Goal: Task Accomplishment & Management: Use online tool/utility

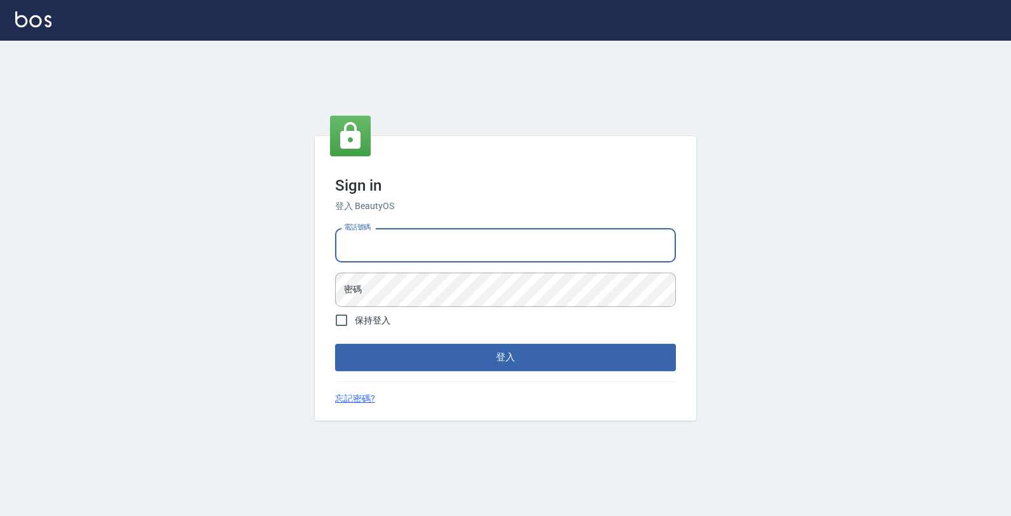
click at [455, 252] on input "電話號碼" at bounding box center [505, 245] width 341 height 34
click at [455, 245] on input "電話號碼" at bounding box center [505, 245] width 341 height 34
type input "4265909"
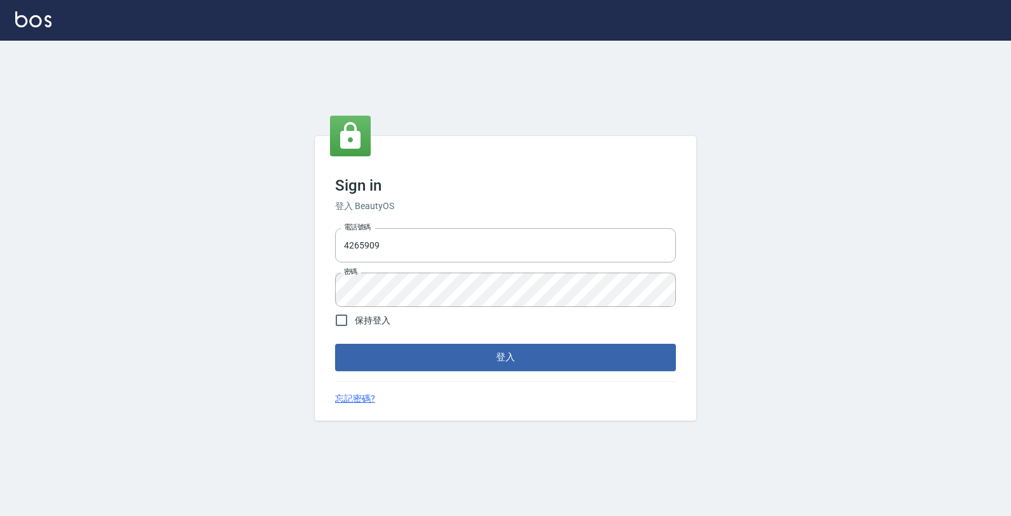
click at [383, 343] on form "電話號碼 4265909 電話號碼 密碼 密碼 保持登入 登入" at bounding box center [505, 296] width 341 height 147
click at [389, 357] on button "登入" at bounding box center [505, 357] width 341 height 27
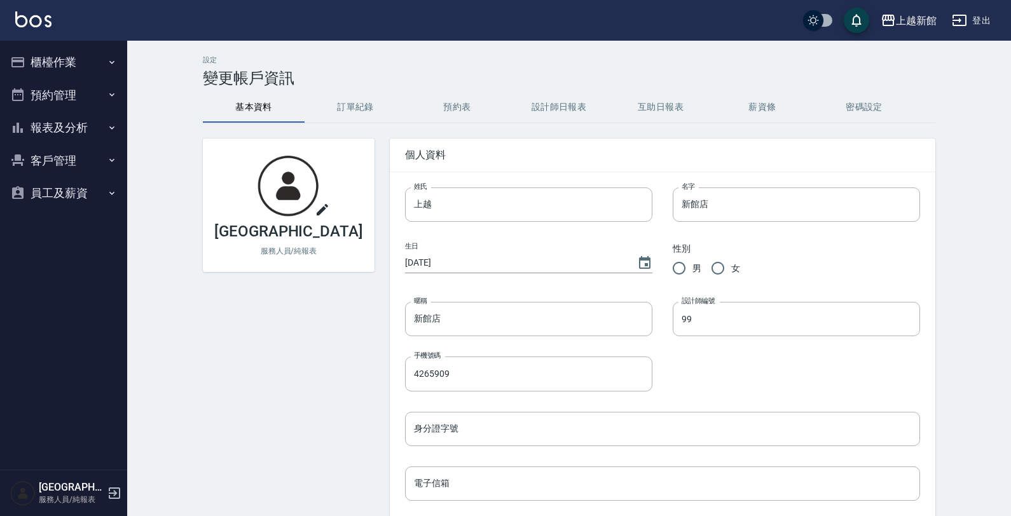
click at [498, 356] on div "手機號碼 4265909 手機號碼" at bounding box center [519, 363] width 268 height 55
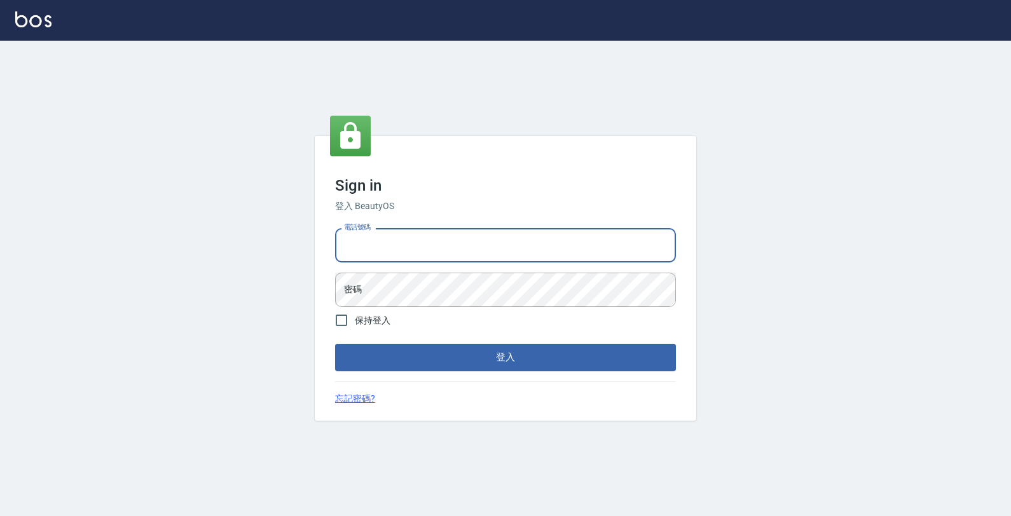
click at [415, 245] on input "電話號碼" at bounding box center [505, 245] width 341 height 34
type input "4265909"
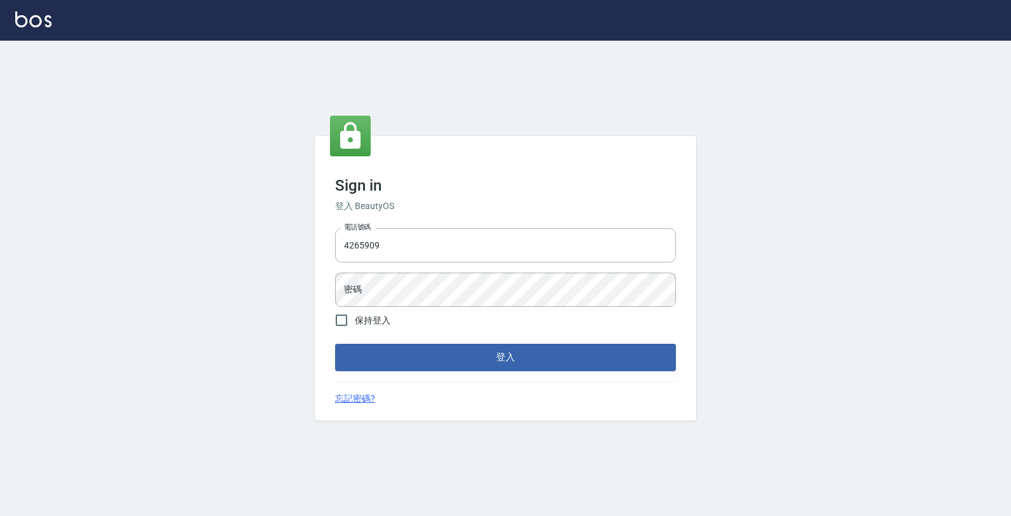
click at [512, 271] on div "電話號碼 4265909 電話號碼 密碼 密碼" at bounding box center [505, 267] width 351 height 89
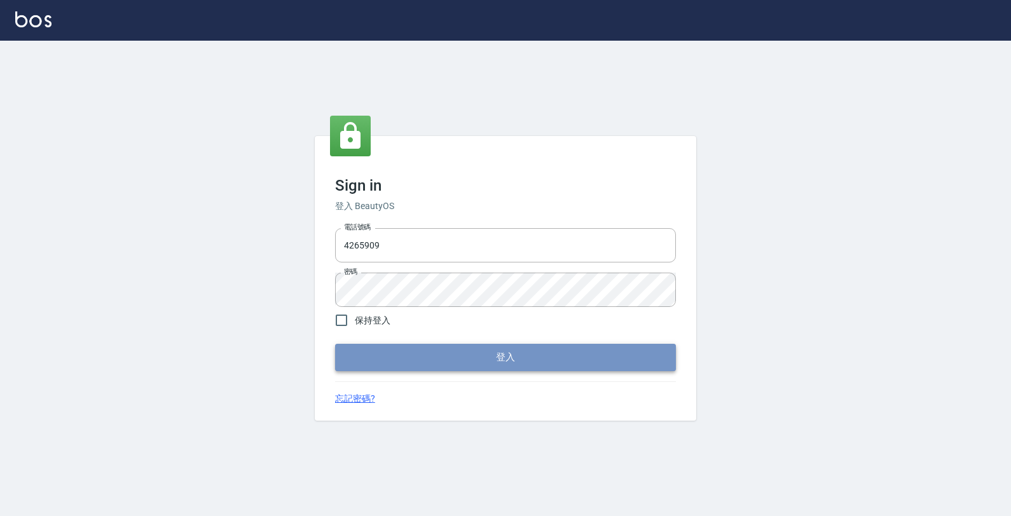
click at [471, 353] on button "登入" at bounding box center [505, 357] width 341 height 27
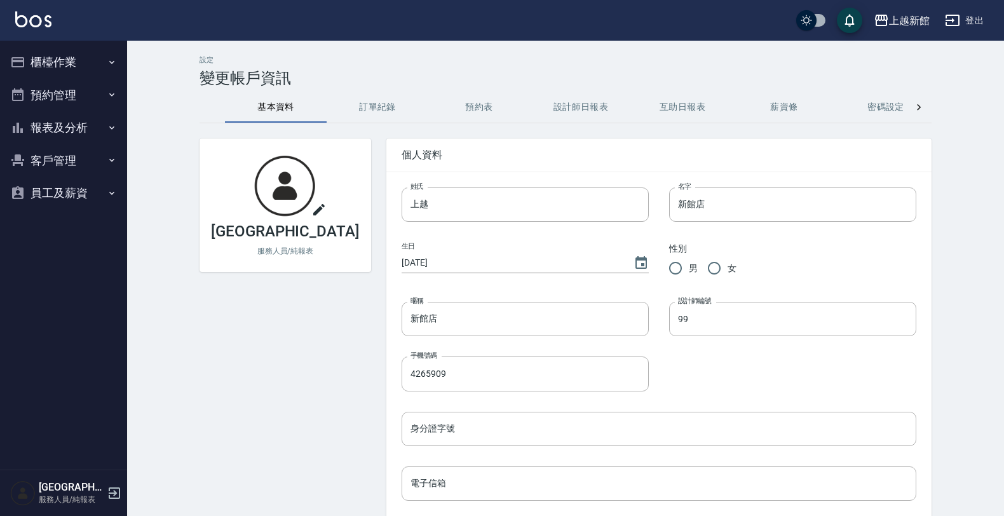
click at [107, 57] on icon "button" at bounding box center [112, 62] width 10 height 10
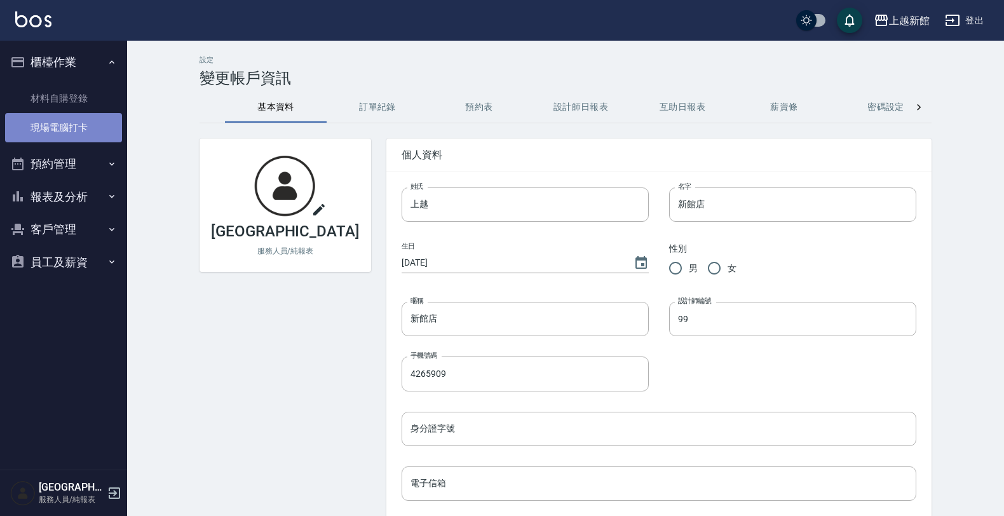
click at [83, 126] on link "現場電腦打卡" at bounding box center [63, 127] width 117 height 29
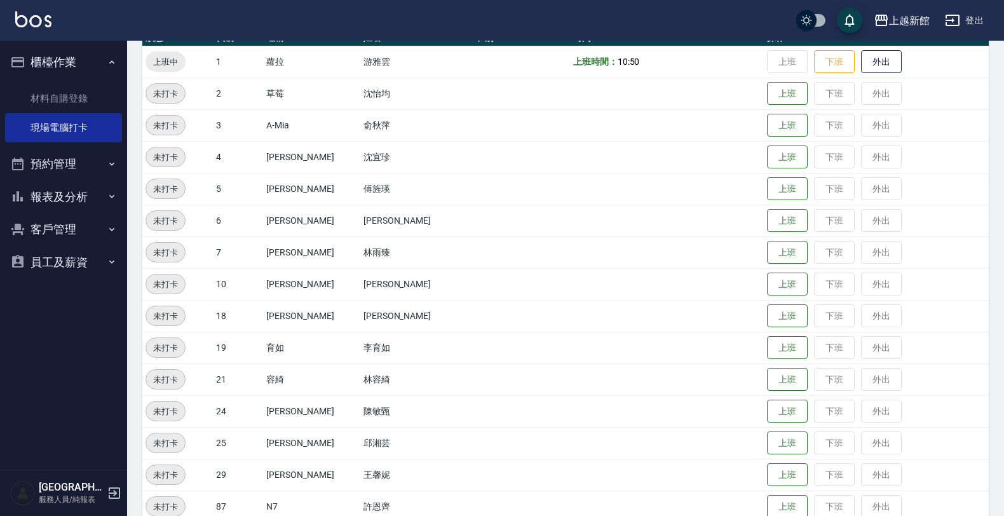
scroll to position [238, 0]
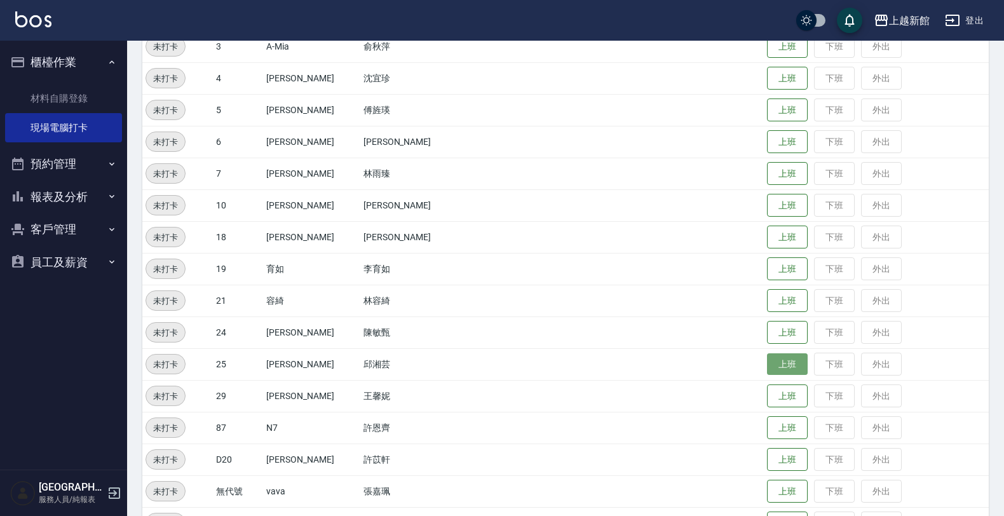
click at [771, 367] on button "上班" at bounding box center [787, 364] width 41 height 22
click at [767, 174] on button "上班" at bounding box center [787, 174] width 41 height 22
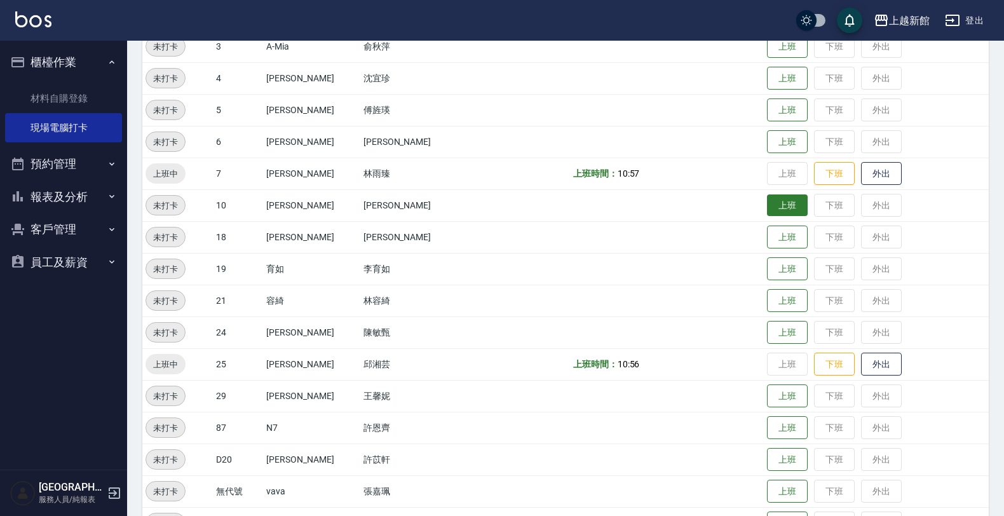
click at [767, 208] on button "上班" at bounding box center [787, 205] width 41 height 22
click at [769, 113] on button "上班" at bounding box center [787, 110] width 41 height 22
